Goal: Information Seeking & Learning: Learn about a topic

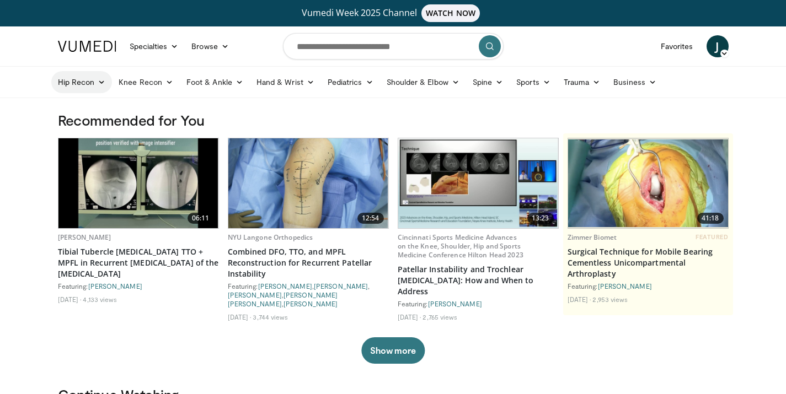
click at [99, 83] on icon at bounding box center [102, 82] width 8 height 8
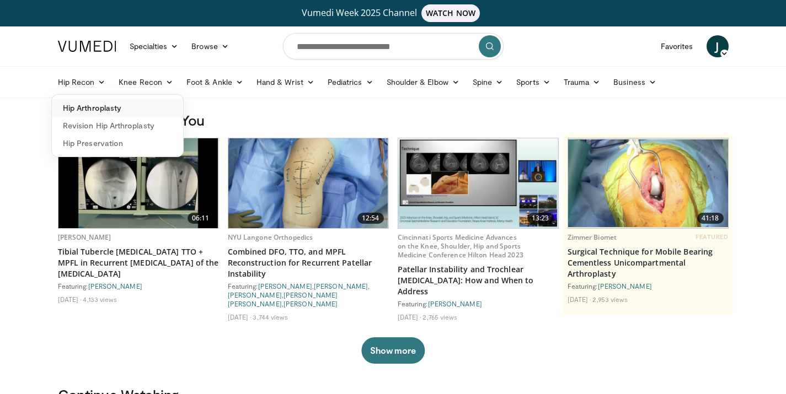
click at [105, 105] on link "Hip Arthroplasty" at bounding box center [117, 108] width 131 height 18
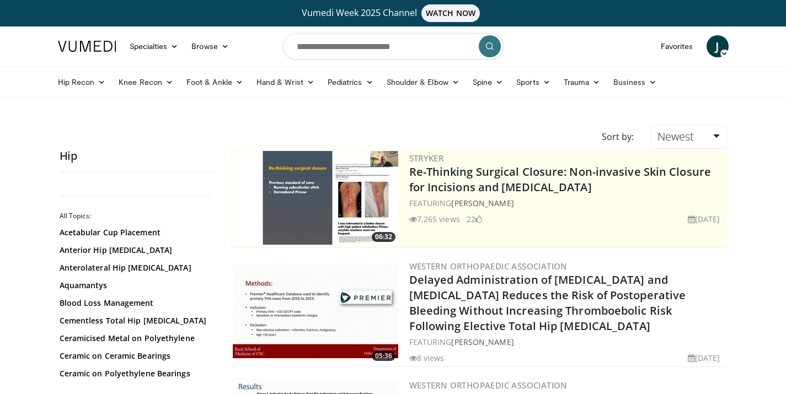
scroll to position [116, 0]
click at [152, 271] on link "Anterolateral Hip [MEDICAL_DATA]" at bounding box center [134, 267] width 149 height 11
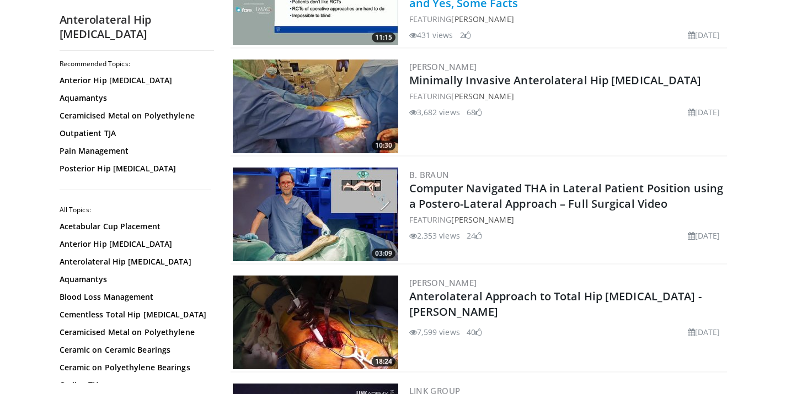
scroll to position [202, 0]
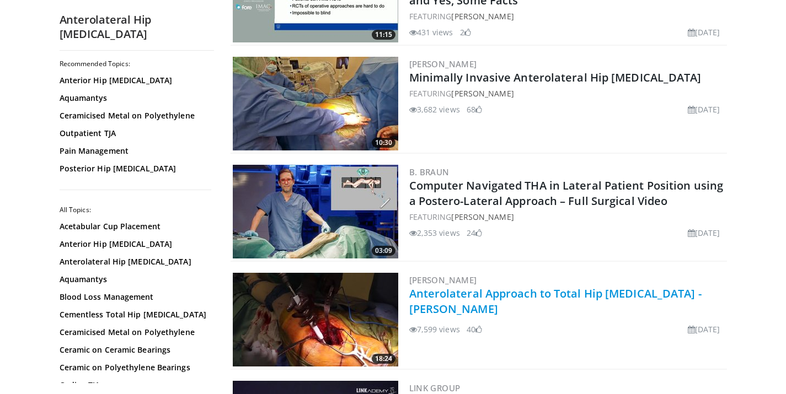
click at [593, 295] on link "Anterolateral Approach to Total Hip [MEDICAL_DATA] - [PERSON_NAME]" at bounding box center [555, 301] width 292 height 30
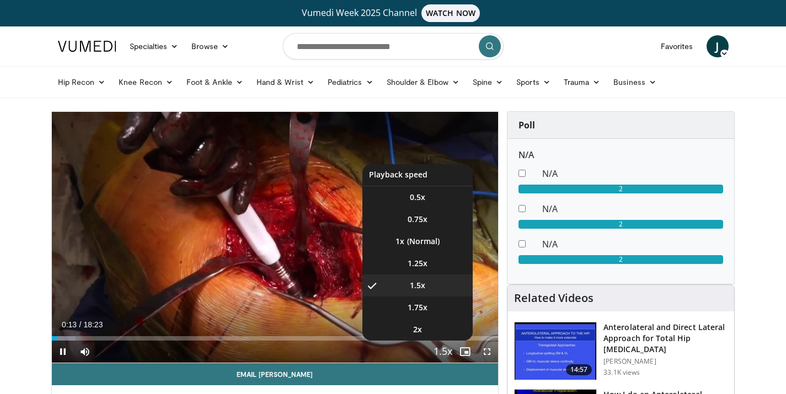
click at [449, 349] on span "Video Player" at bounding box center [442, 352] width 15 height 22
click at [422, 304] on span "1.75x" at bounding box center [418, 307] width 20 height 11
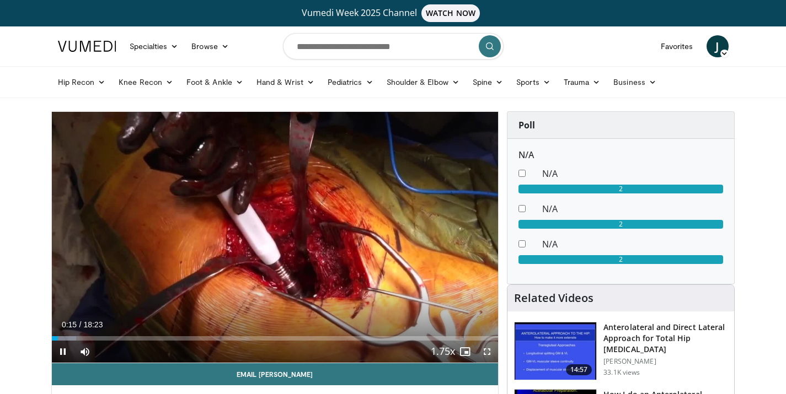
click at [489, 351] on span "Video Player" at bounding box center [487, 352] width 22 height 22
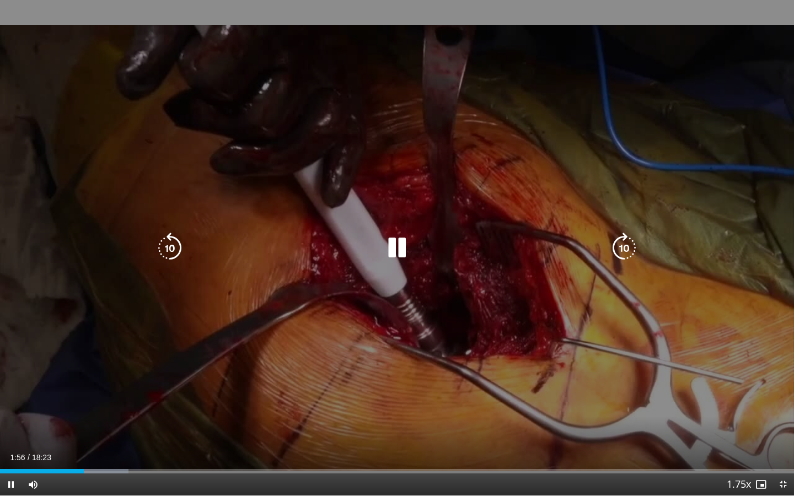
click at [726, 143] on div "10 seconds Tap to unmute" at bounding box center [397, 248] width 794 height 496
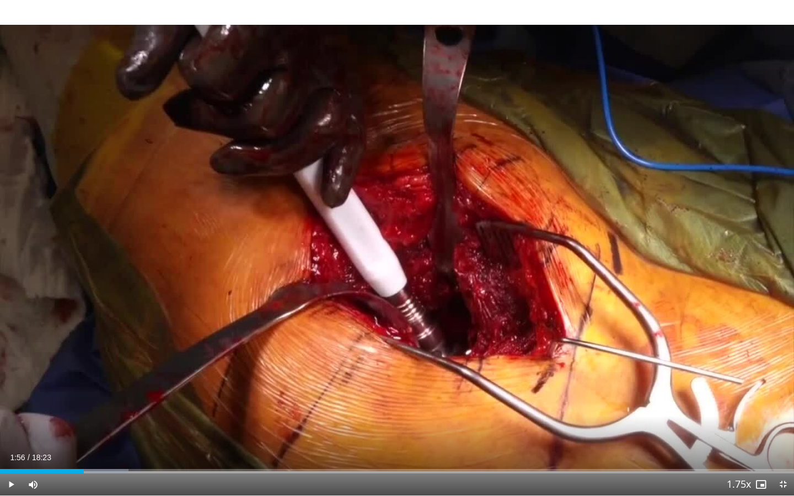
click at [726, 143] on div "10 seconds Tap to unmute" at bounding box center [397, 248] width 794 height 496
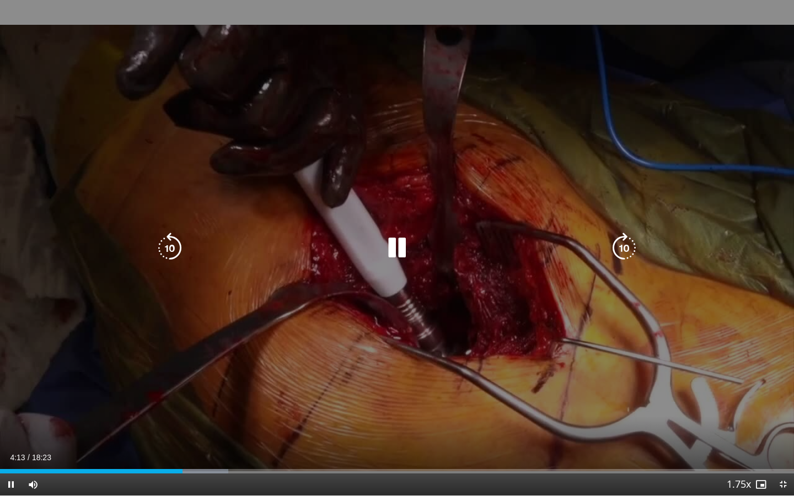
click at [398, 239] on icon "Video Player" at bounding box center [397, 248] width 31 height 31
click at [591, 247] on div "Video Player" at bounding box center [397, 248] width 477 height 22
click at [399, 241] on icon "Video Player" at bounding box center [397, 248] width 31 height 31
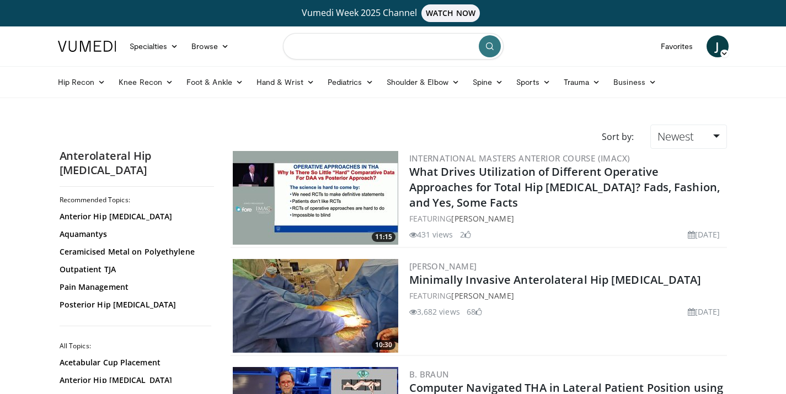
click at [338, 39] on input "Search topics, interventions" at bounding box center [393, 46] width 221 height 26
type input "**********"
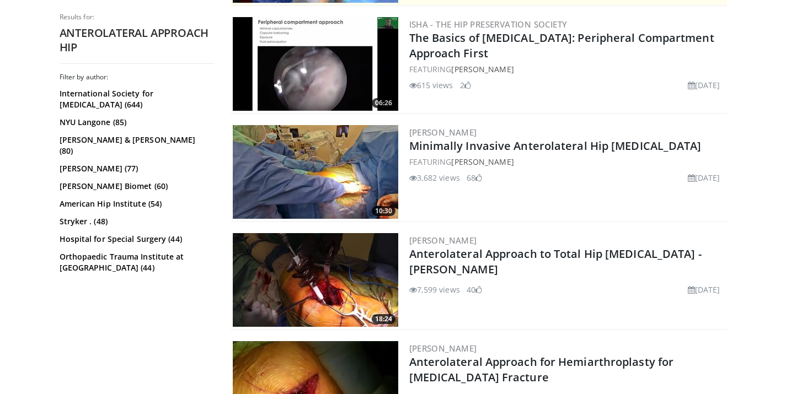
scroll to position [479, 0]
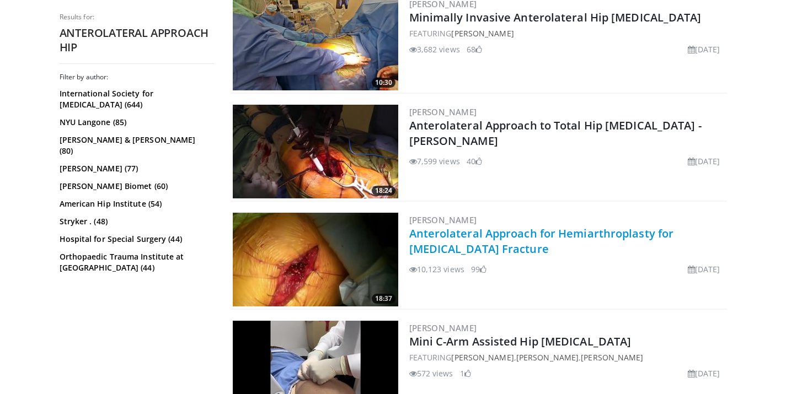
click at [509, 231] on link "Anterolateral Approach for Hemiarthroplasty for [MEDICAL_DATA] Fracture" at bounding box center [541, 241] width 265 height 30
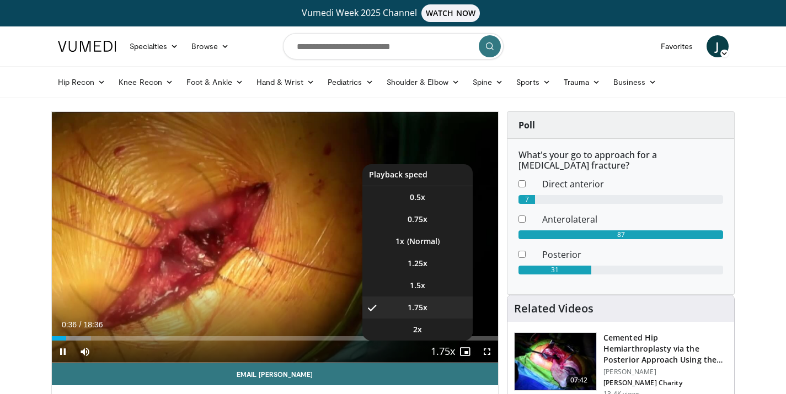
click at [443, 349] on span "Video Player" at bounding box center [442, 352] width 15 height 22
click at [427, 287] on li "1.5x" at bounding box center [417, 286] width 110 height 22
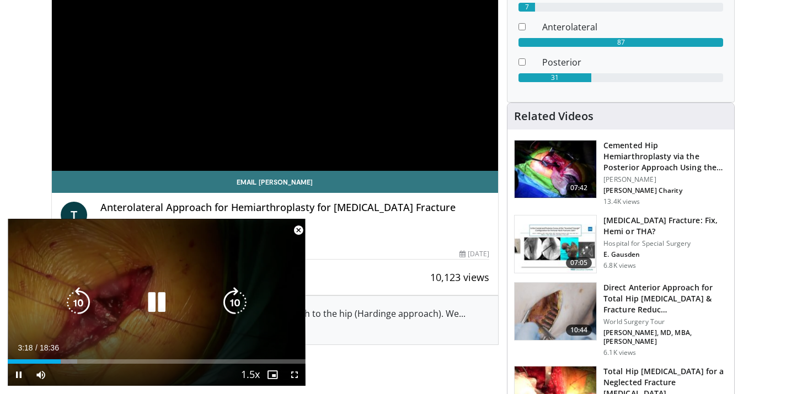
scroll to position [208, 0]
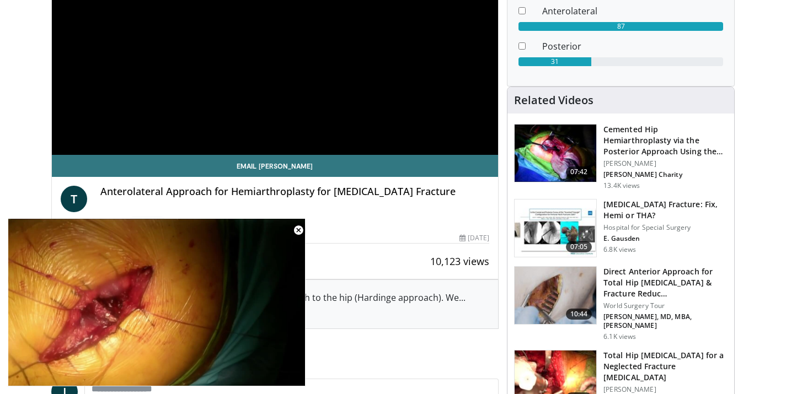
click at [357, 224] on div "By [PERSON_NAME] 2 Videos" at bounding box center [275, 222] width 429 height 10
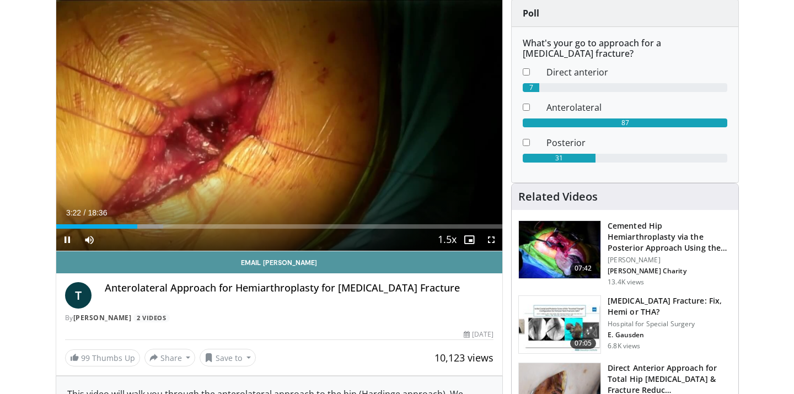
scroll to position [109, 0]
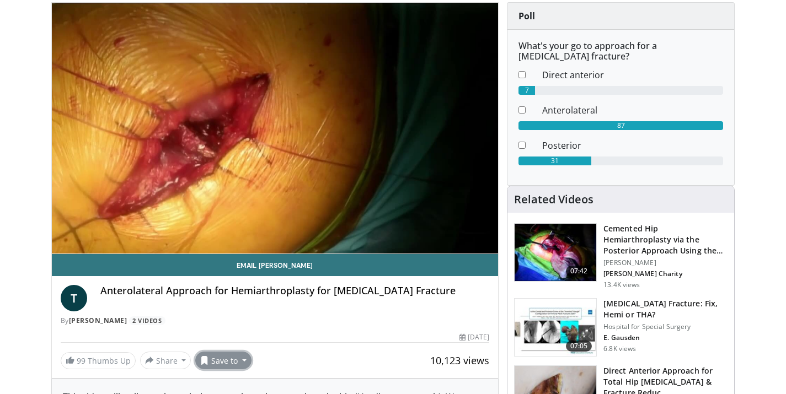
click at [237, 357] on button "Save to" at bounding box center [223, 361] width 56 height 18
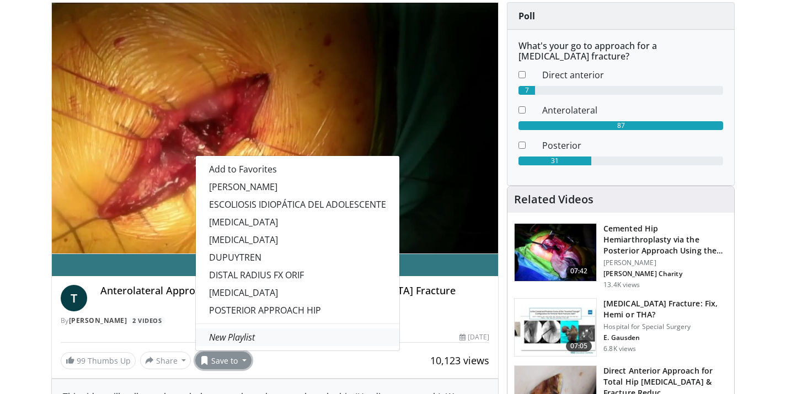
click at [236, 338] on em "New Playlist" at bounding box center [232, 337] width 46 height 12
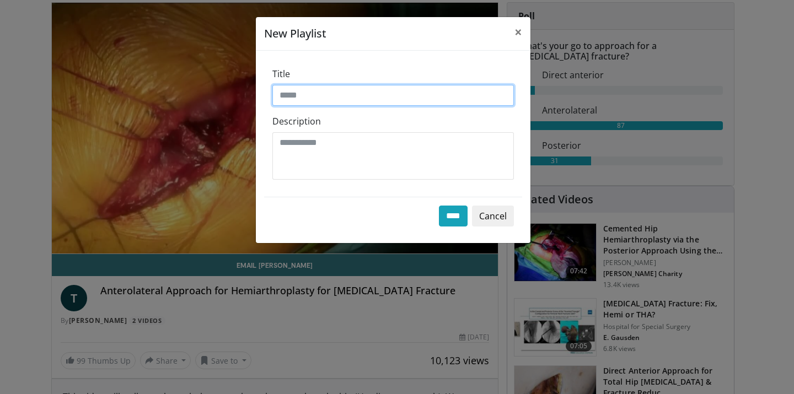
click at [314, 90] on input "Title" at bounding box center [393, 95] width 242 height 21
type input "*"
type input "**********"
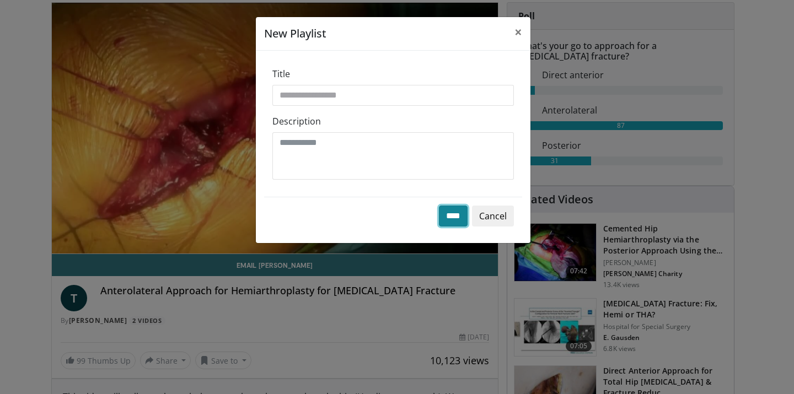
click at [445, 221] on input "****" at bounding box center [453, 216] width 29 height 21
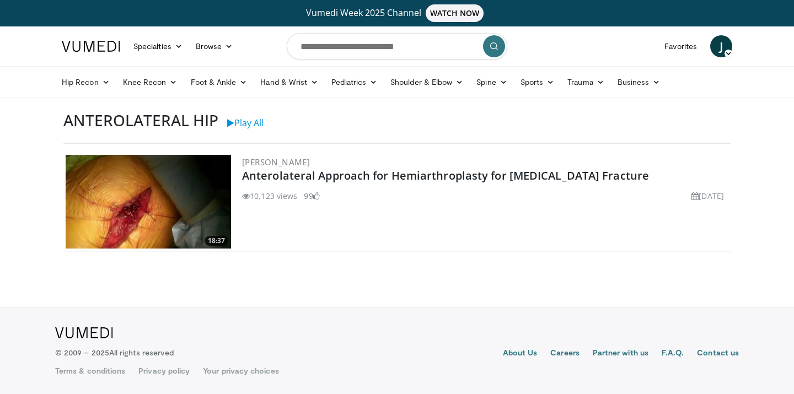
click at [159, 201] on img at bounding box center [148, 202] width 165 height 94
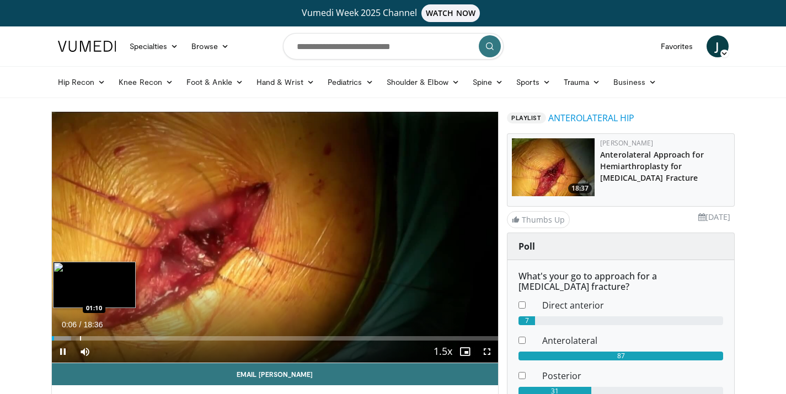
click at [79, 338] on div "Loaded : 4.44% 00:06 01:10" at bounding box center [275, 338] width 447 height 4
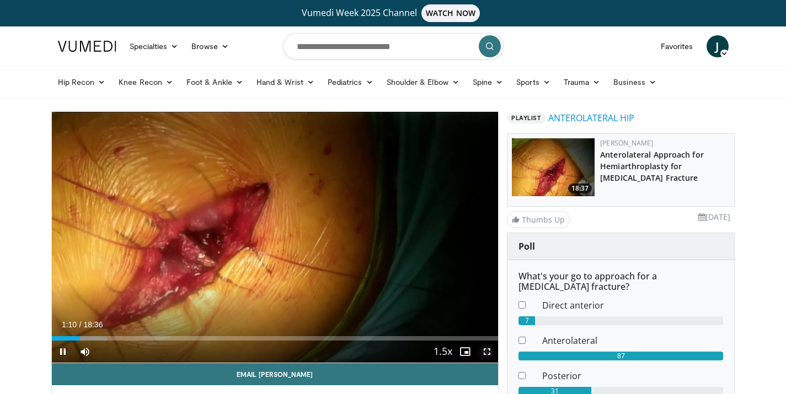
click at [486, 351] on span "Video Player" at bounding box center [487, 352] width 22 height 22
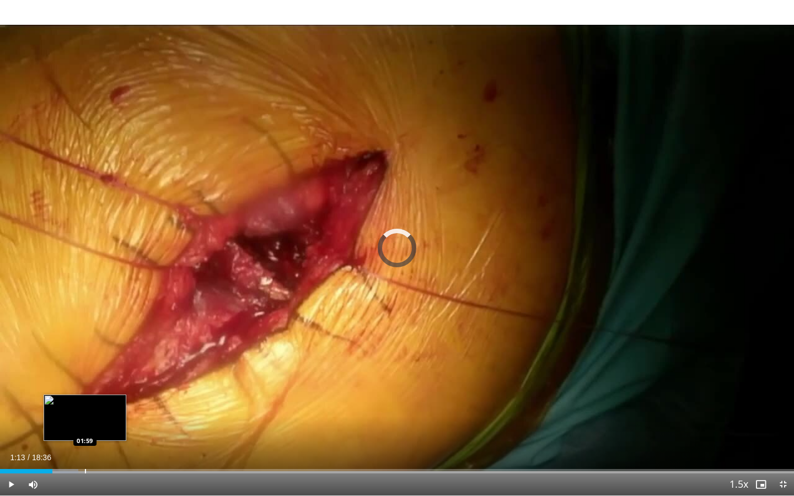
click at [84, 394] on div "Loaded : 9.86% 01:13 01:59" at bounding box center [397, 468] width 794 height 10
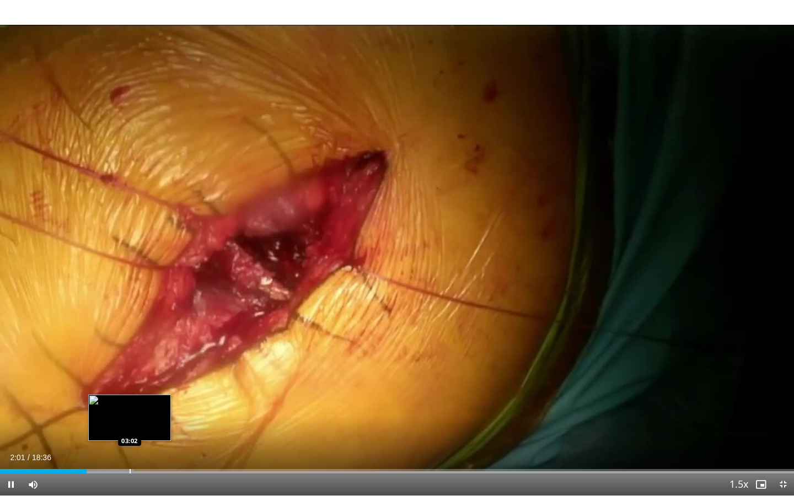
click at [130, 394] on div "Progress Bar" at bounding box center [130, 471] width 1 height 4
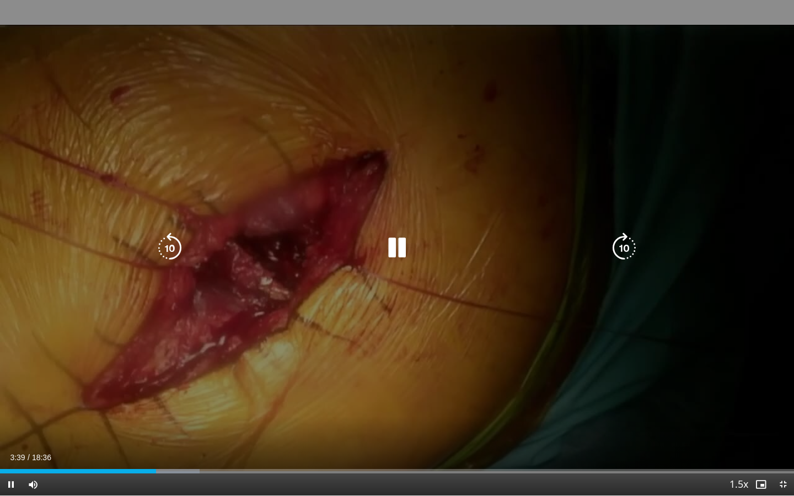
click at [81, 394] on div "10 seconds Tap to unmute" at bounding box center [397, 248] width 794 height 496
click at [389, 253] on icon "Video Player" at bounding box center [397, 248] width 31 height 31
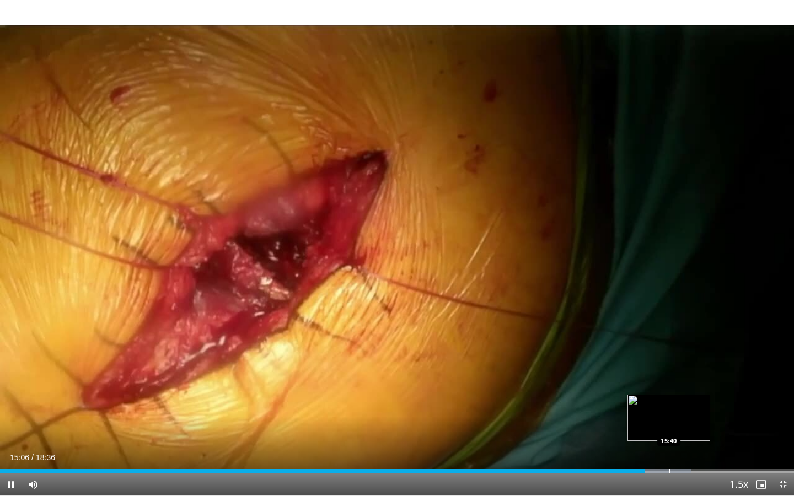
click at [669, 394] on div "Progress Bar" at bounding box center [669, 471] width 1 height 4
click at [654, 394] on div "Progress Bar" at bounding box center [654, 471] width 1 height 4
click at [650, 394] on div "Loaded : 89.75% 15:23 15:13" at bounding box center [397, 468] width 794 height 10
click at [784, 394] on span "Video Player" at bounding box center [783, 485] width 22 height 22
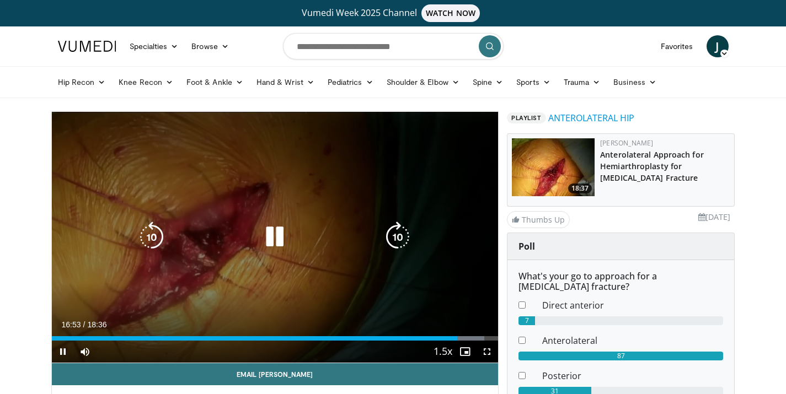
click at [292, 233] on div "Video Player" at bounding box center [275, 237] width 268 height 22
click at [271, 247] on icon "Video Player" at bounding box center [274, 237] width 31 height 31
